Goal: Task Accomplishment & Management: Manage account settings

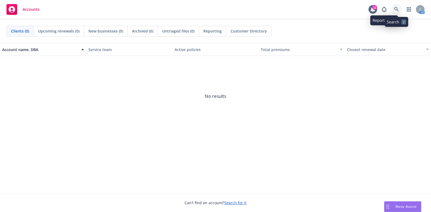
click at [394, 9] on icon at bounding box center [396, 9] width 5 height 5
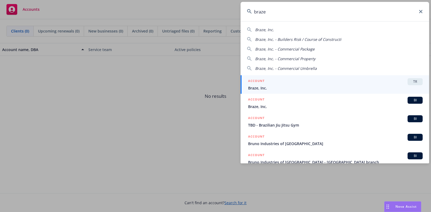
type input "braze"
click at [361, 81] on div "ACCOUNT TR" at bounding box center [335, 81] width 174 height 7
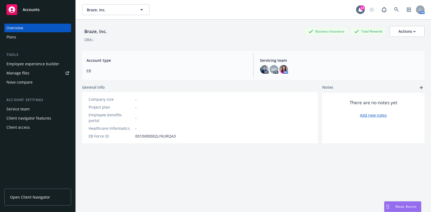
click at [23, 36] on div "Plans" at bounding box center [37, 37] width 62 height 9
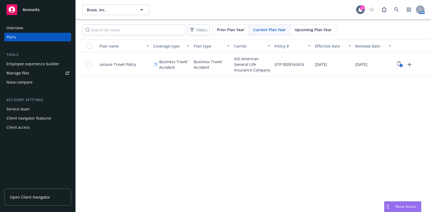
click at [300, 29] on span "Upcoming Plan Year" at bounding box center [312, 30] width 37 height 6
click at [272, 30] on span "Current Plan Year" at bounding box center [269, 30] width 33 height 6
click at [299, 28] on span "Upcoming Plan Year" at bounding box center [312, 30] width 37 height 6
click at [274, 29] on span "Current Plan Year" at bounding box center [269, 30] width 33 height 6
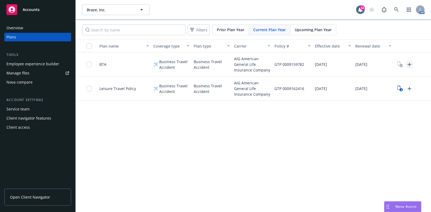
click at [407, 64] on icon "Upload Plan Documents" at bounding box center [409, 65] width 4 height 4
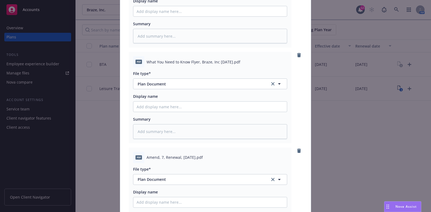
scroll to position [872, 0]
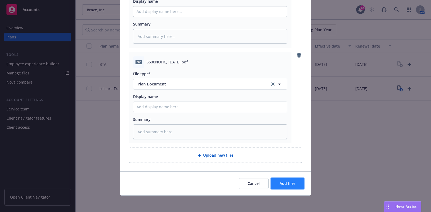
click at [287, 183] on span "Add files" at bounding box center [287, 183] width 16 height 5
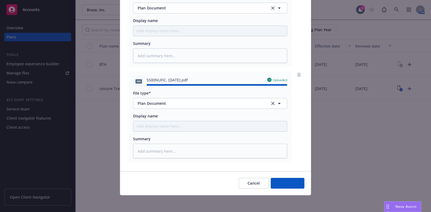
type textarea "x"
